Goal: Information Seeking & Learning: Understand process/instructions

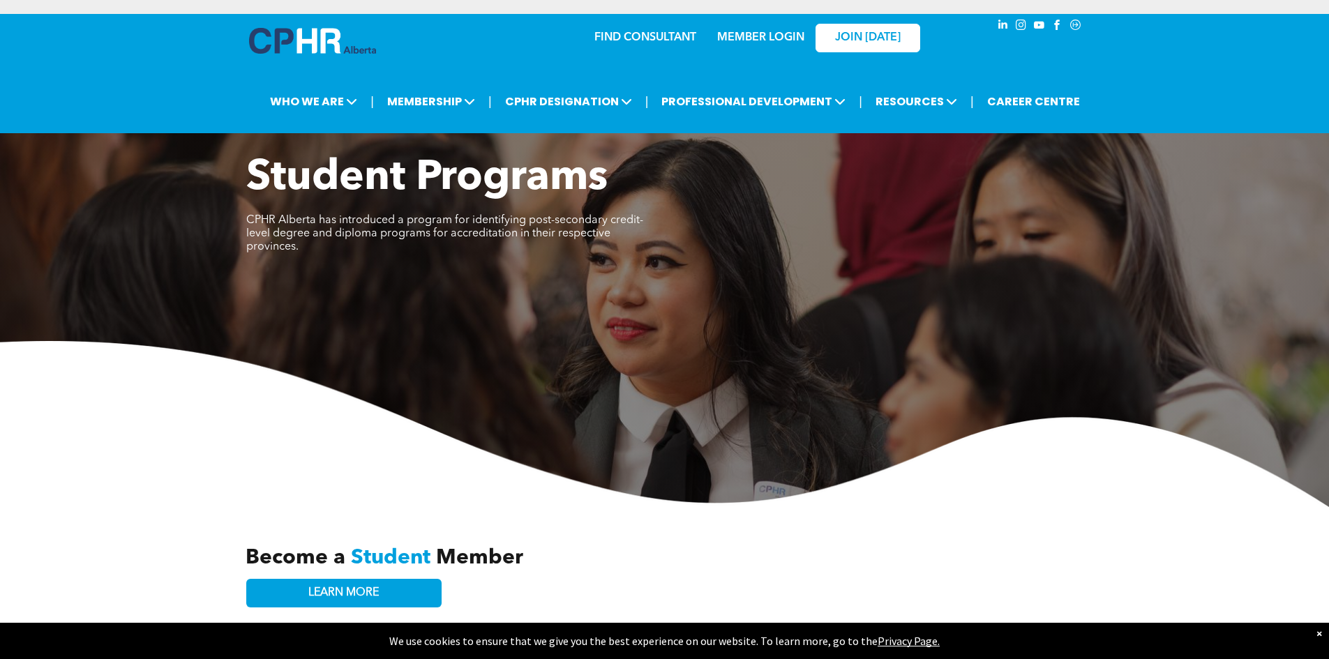
click at [764, 33] on link "MEMBER LOGIN" at bounding box center [760, 37] width 87 height 11
click at [768, 36] on link "MEMBER LOGIN" at bounding box center [760, 37] width 87 height 11
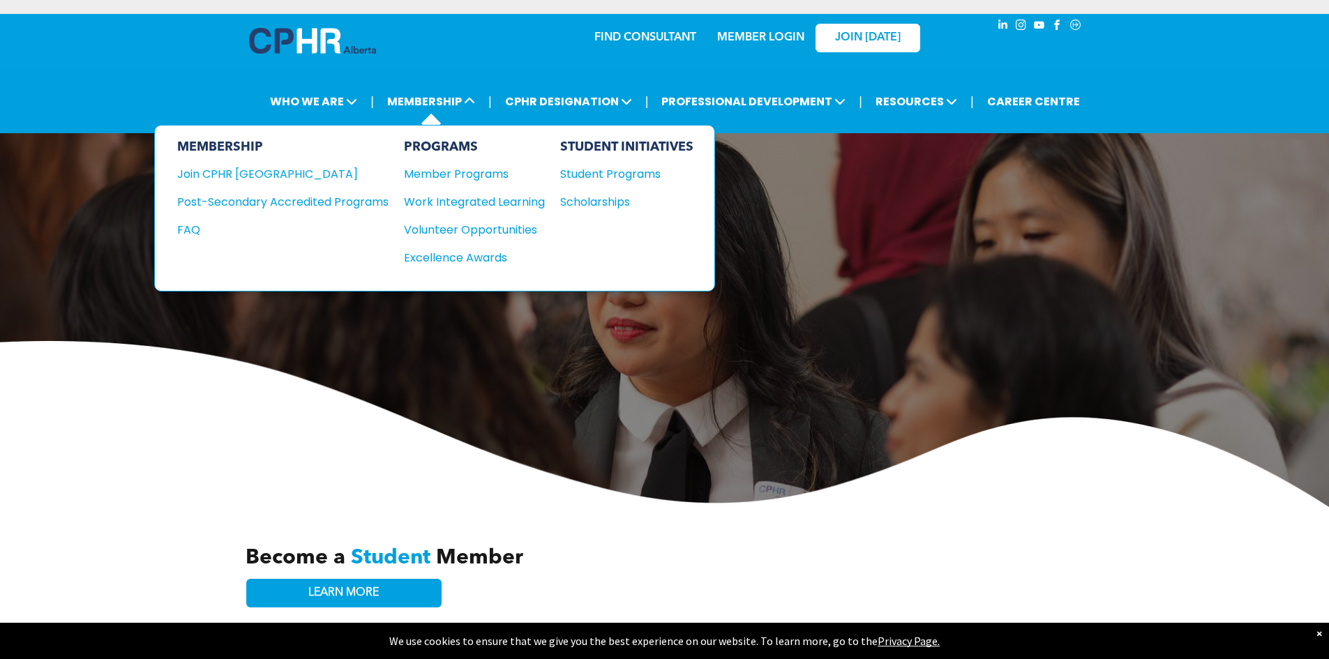
click at [243, 163] on div "MEMBERSHIP Join CPHR Alberta Post-Secondary Accredited Programs FAQ" at bounding box center [282, 208] width 211 height 137
click at [255, 167] on div "Join CPHR [GEOGRAPHIC_DATA]" at bounding box center [272, 173] width 190 height 17
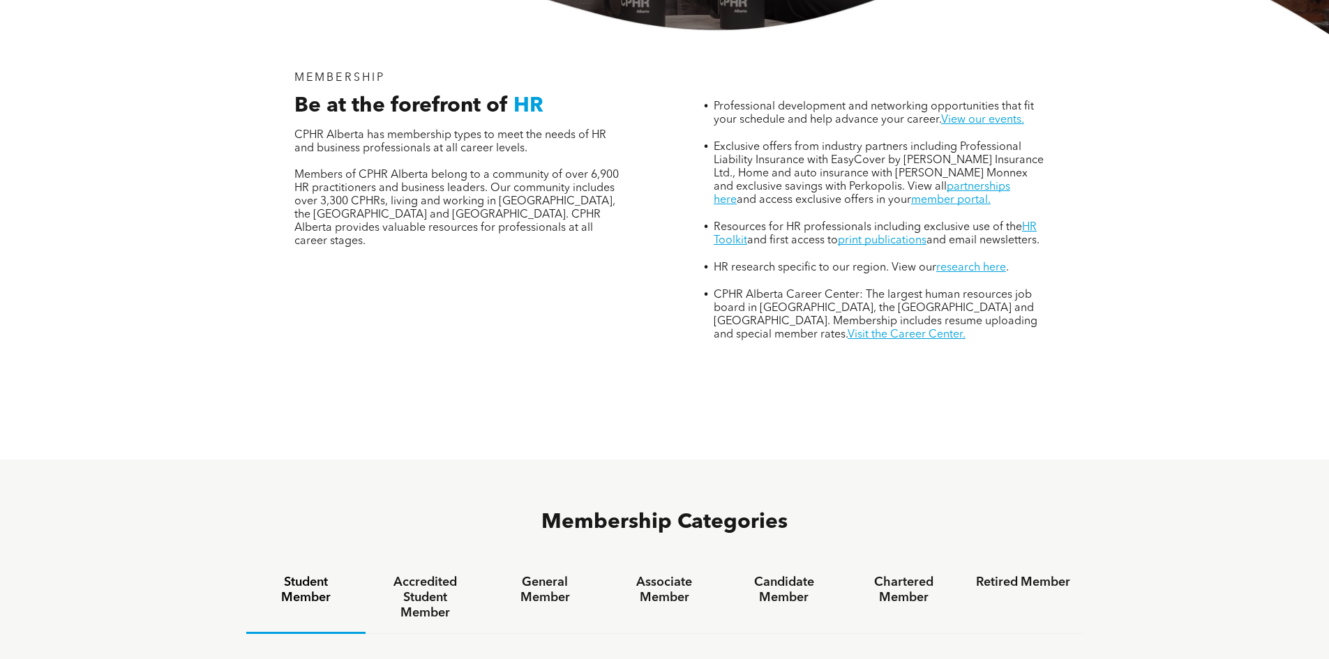
scroll to position [488, 0]
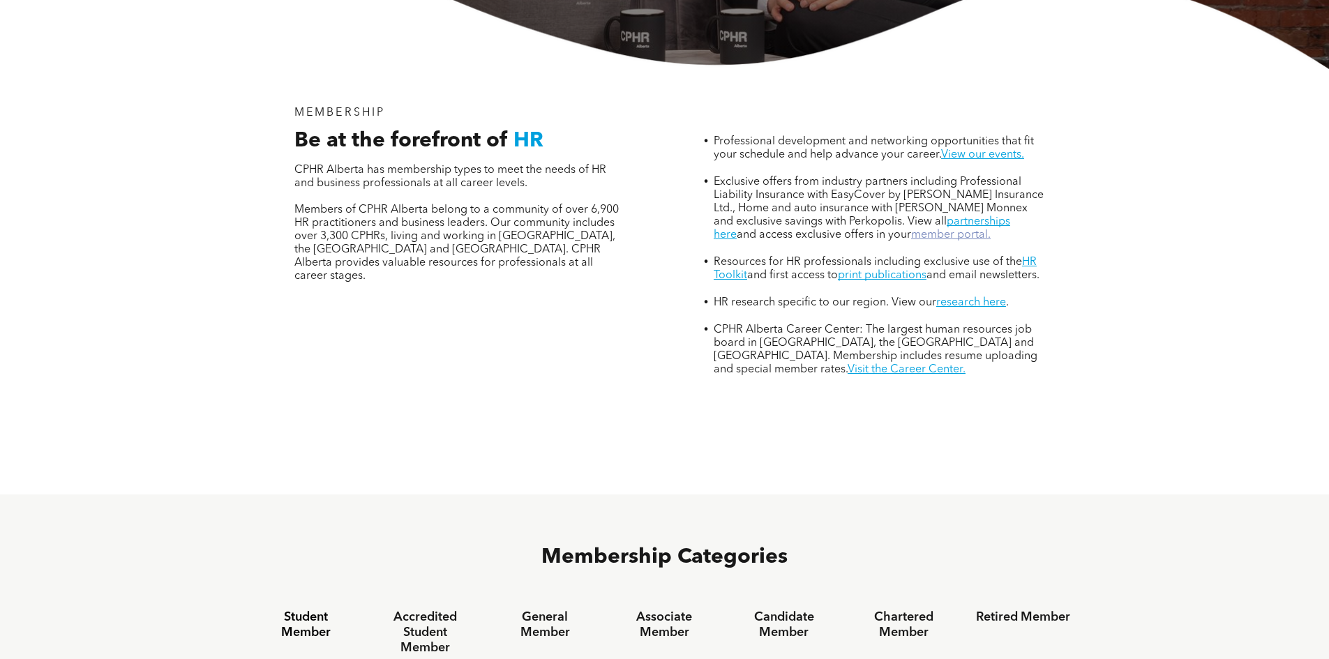
click at [931, 229] on link "member portal." at bounding box center [951, 234] width 80 height 11
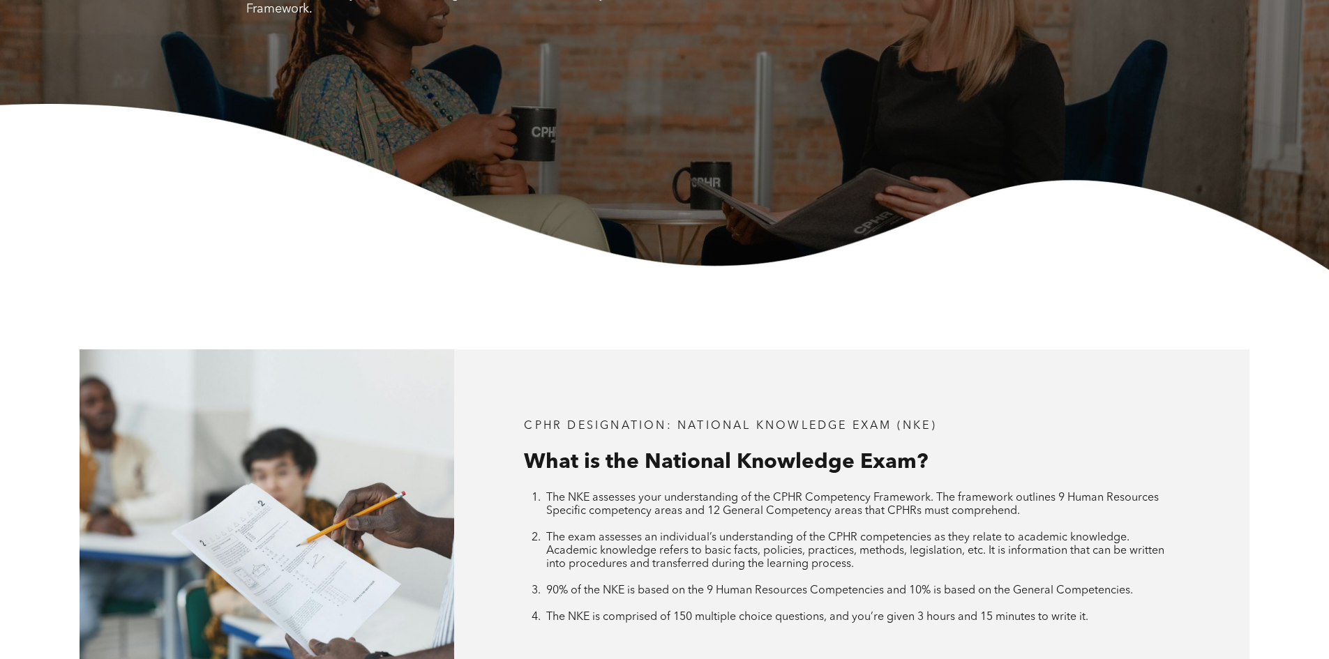
scroll to position [419, 0]
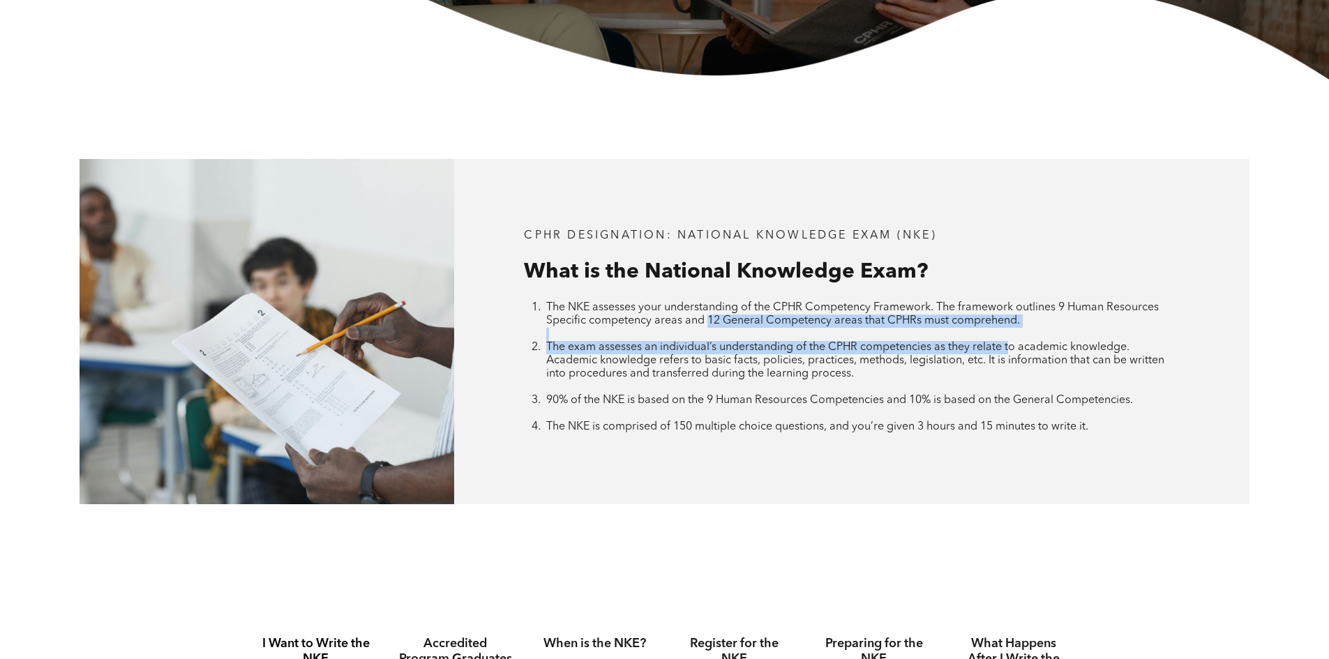
drag, startPoint x: 709, startPoint y: 317, endPoint x: 1013, endPoint y: 350, distance: 305.2
click at [1013, 350] on ol "The NKE assesses your understanding of the CPHR Competency Framework. The frame…" at bounding box center [851, 367] width 655 height 133
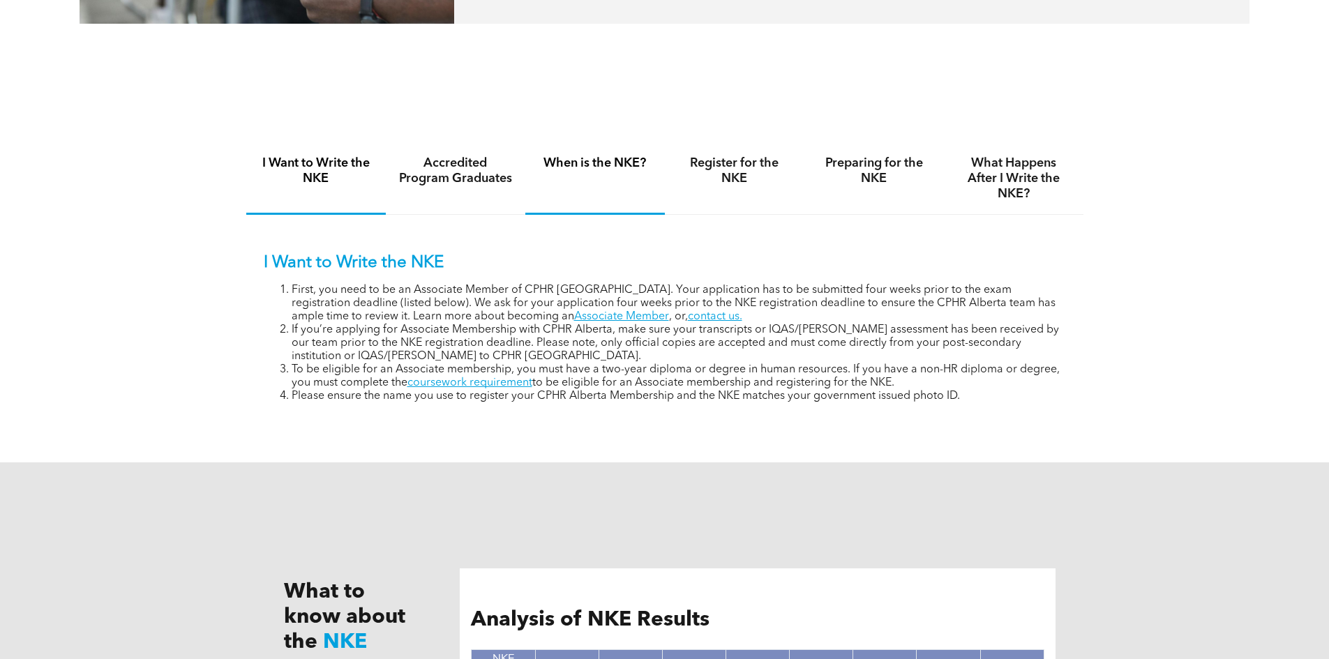
scroll to position [907, 0]
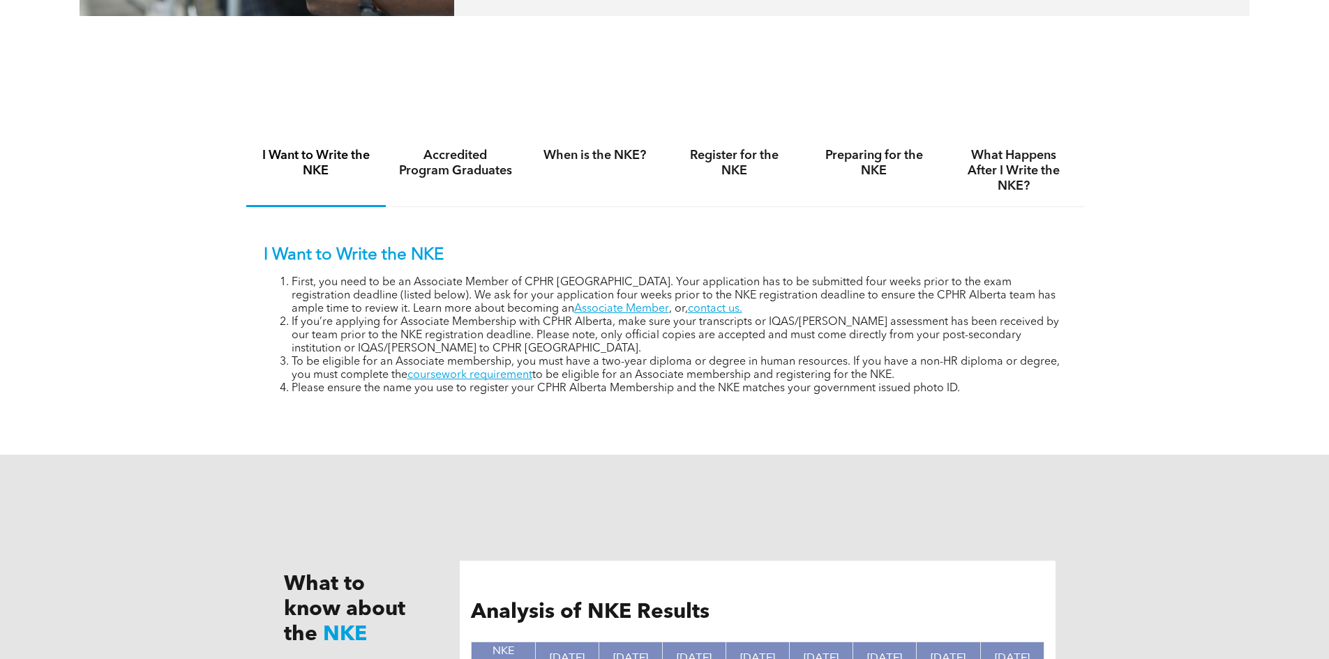
click at [593, 276] on li "First, you need to be an Associate Member of CPHR Alberta. Your application has…" at bounding box center [679, 296] width 774 height 40
drag, startPoint x: 594, startPoint y: 272, endPoint x: 963, endPoint y: 271, distance: 369.7
click at [963, 271] on div "I Want to Write the NKE First, you need to be an Associate Member of CPHR Alber…" at bounding box center [665, 321] width 802 height 150
click at [971, 310] on li "First, you need to be an Associate Member of CPHR Alberta. Your application has…" at bounding box center [679, 296] width 774 height 40
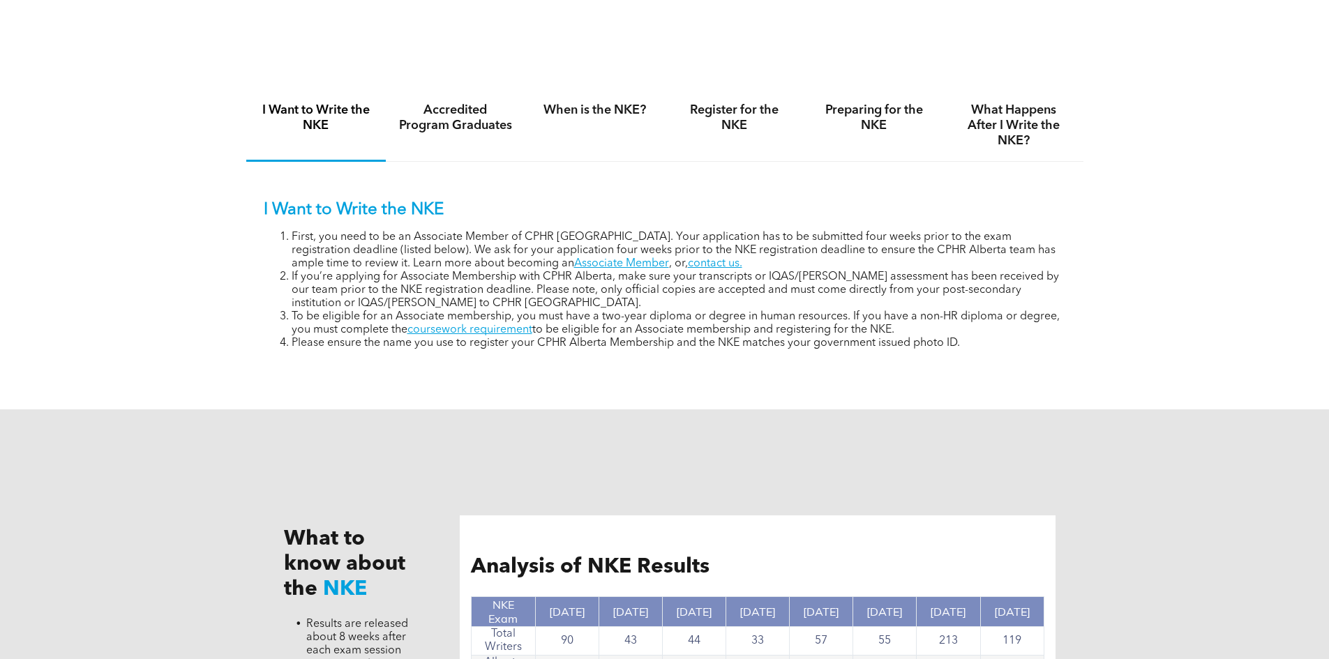
scroll to position [977, 0]
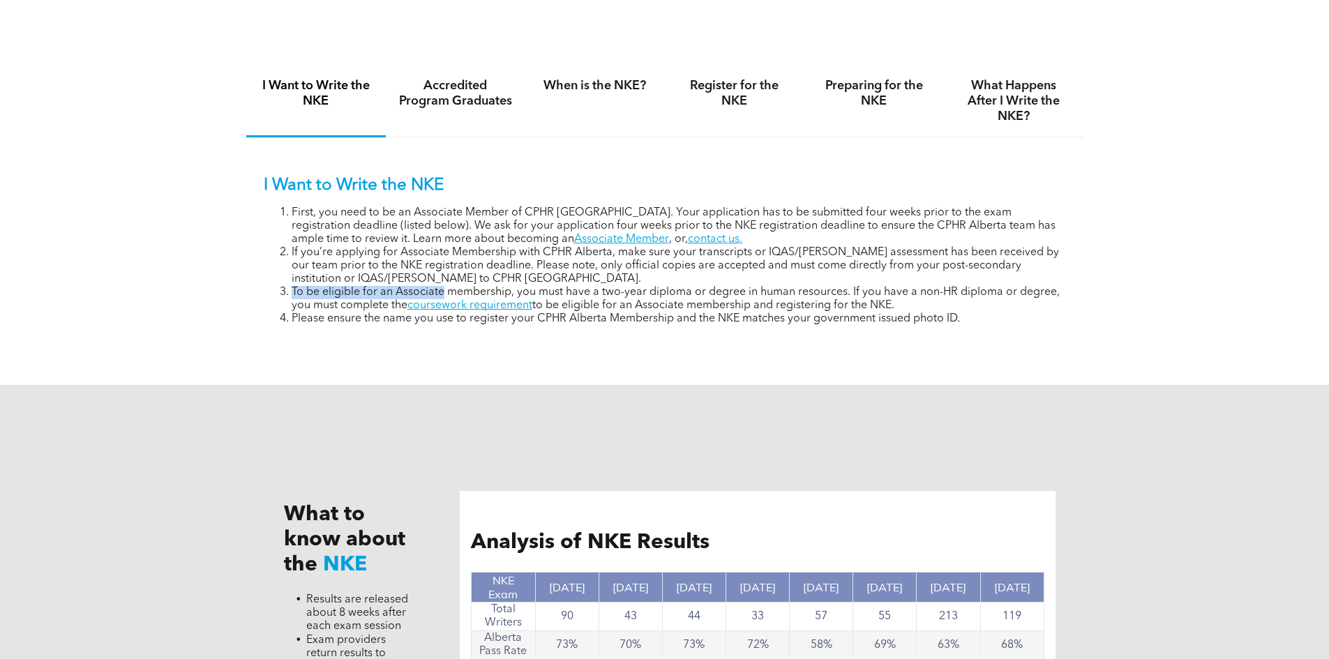
drag, startPoint x: 278, startPoint y: 285, endPoint x: 460, endPoint y: 283, distance: 182.8
click at [456, 283] on ol "First, you need to be an Associate Member of CPHR Alberta. Your application has…" at bounding box center [665, 265] width 802 height 119
click at [592, 291] on li "To be eligible for an Associate membership, you must have a two-year diploma or…" at bounding box center [679, 299] width 774 height 27
click at [626, 289] on li "To be eligible for an Associate membership, you must have a two-year diploma or…" at bounding box center [679, 299] width 774 height 27
drag, startPoint x: 631, startPoint y: 290, endPoint x: 896, endPoint y: 294, distance: 264.4
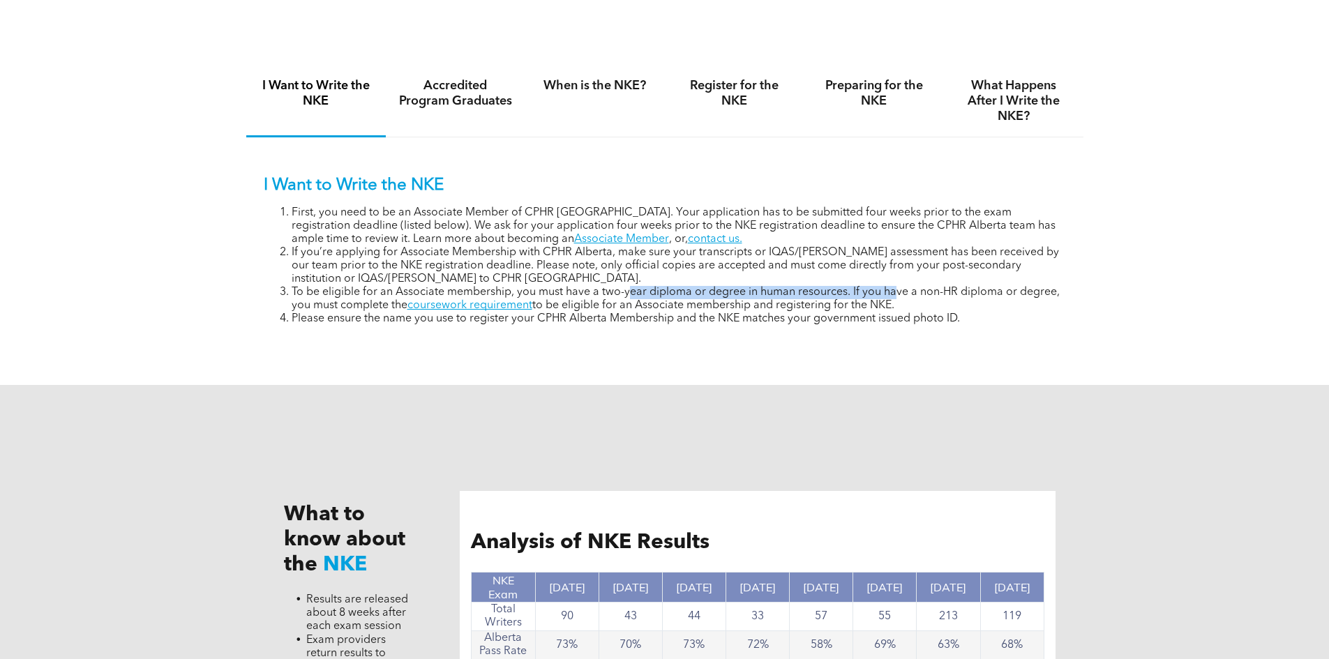
click at [896, 294] on li "To be eligible for an Associate membership, you must have a two-year diploma or…" at bounding box center [679, 299] width 774 height 27
click at [947, 298] on li "To be eligible for an Associate membership, you must have a two-year diploma or…" at bounding box center [679, 299] width 774 height 27
drag, startPoint x: 848, startPoint y: 290, endPoint x: 1042, endPoint y: 297, distance: 194.0
click at [1042, 297] on li "To be eligible for an Associate membership, you must have a two-year diploma or…" at bounding box center [679, 299] width 774 height 27
click at [311, 303] on li "To be eligible for an Associate membership, you must have a two-year diploma or…" at bounding box center [679, 299] width 774 height 27
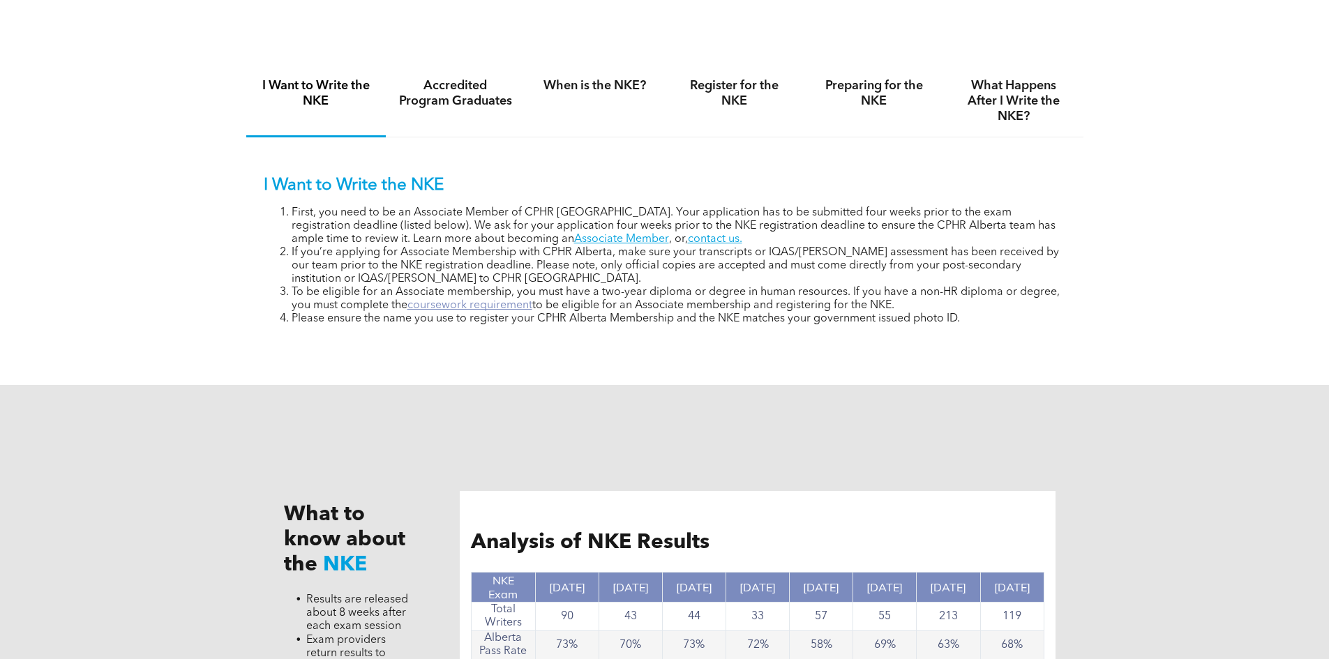
click at [515, 302] on link "coursework requirement" at bounding box center [469, 305] width 125 height 11
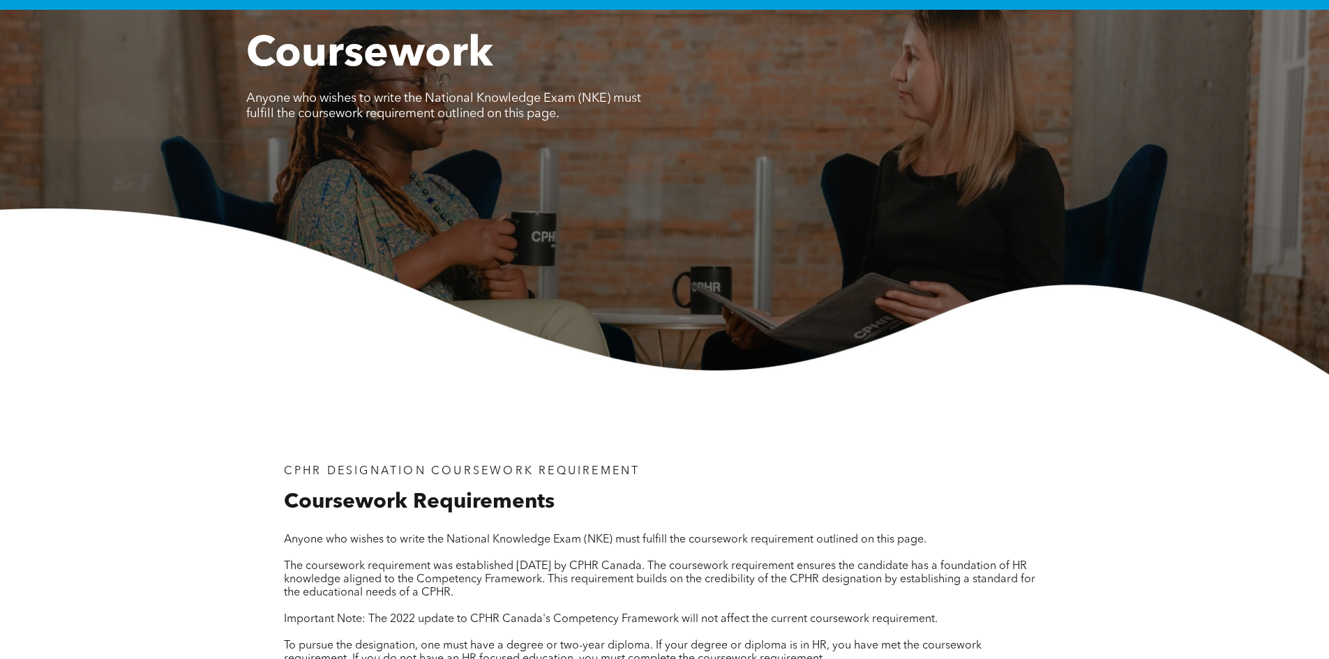
scroll to position [349, 0]
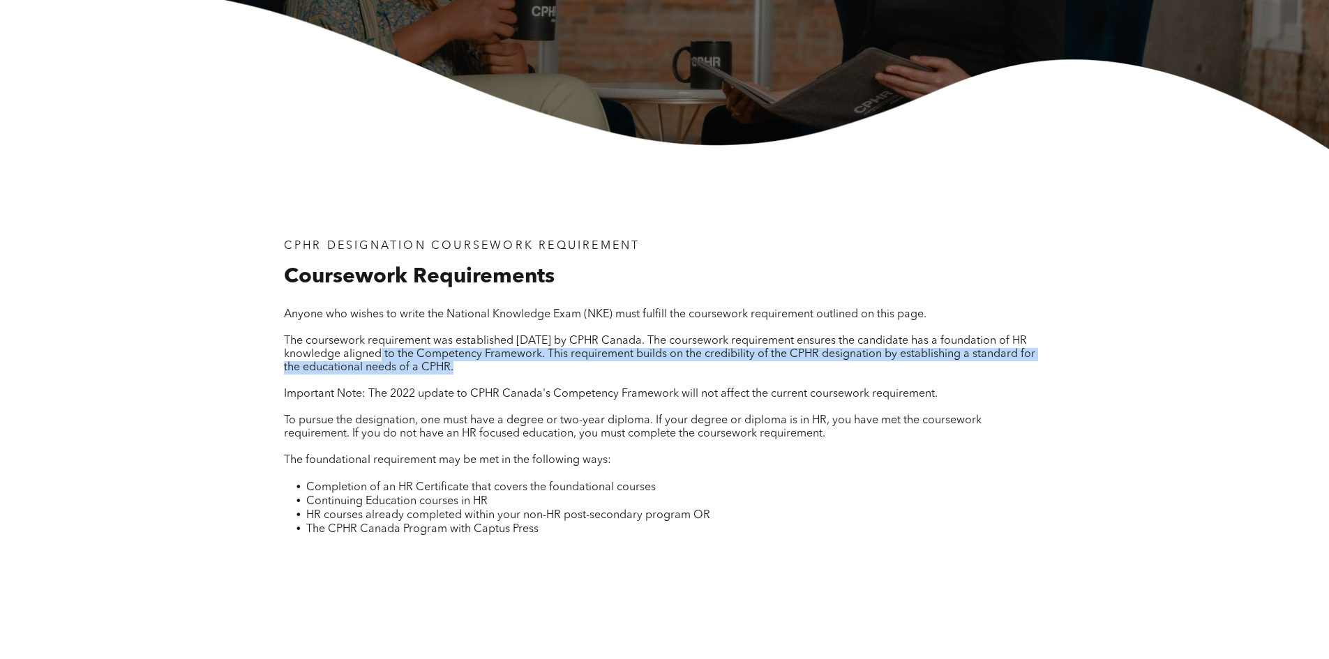
drag, startPoint x: 407, startPoint y: 349, endPoint x: 935, endPoint y: 383, distance: 529.8
click at [944, 378] on div "Anyone who wishes to write the National Knowledge Exam (NKE) must fulfill the c…" at bounding box center [665, 430] width 762 height 245
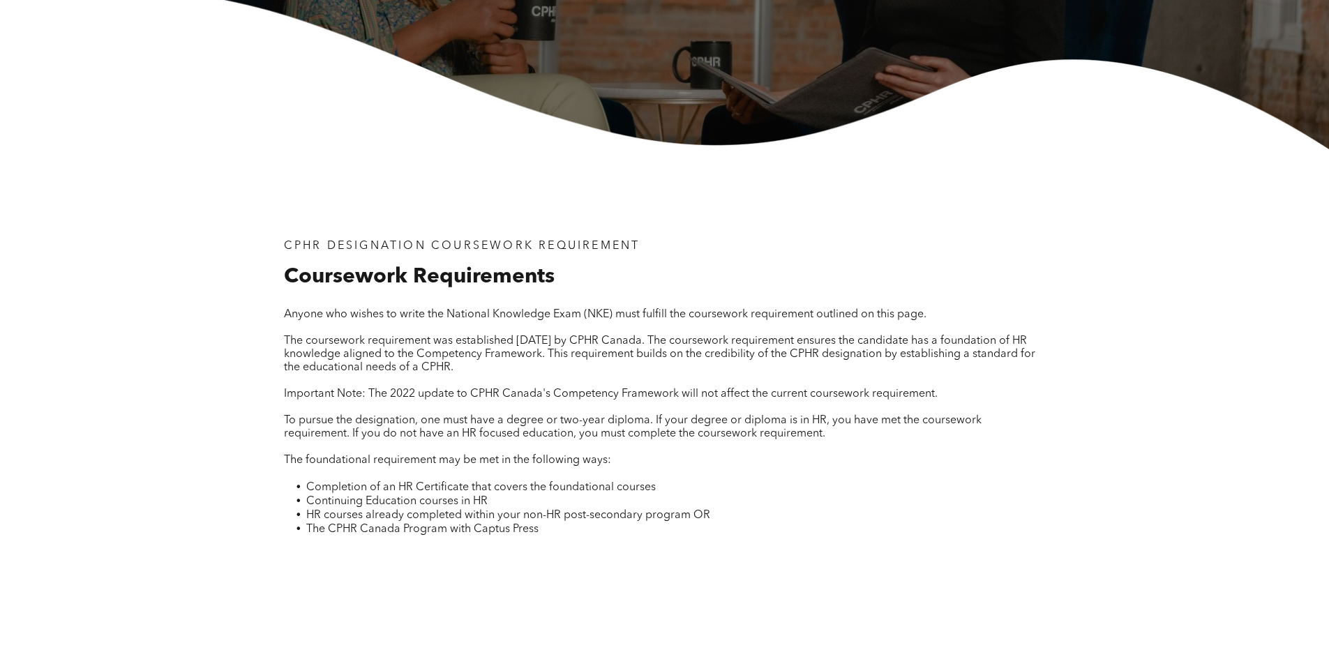
click at [446, 398] on span "Important Note: The 2022 update to CPHR Canada's Competency Framework will not …" at bounding box center [611, 394] width 654 height 11
drag, startPoint x: 379, startPoint y: 388, endPoint x: 721, endPoint y: 398, distance: 342.6
click at [721, 398] on span "Important Note: The 2022 update to CPHR Canada's Competency Framework will not …" at bounding box center [611, 394] width 654 height 11
